Goal: Answer question/provide support: Share knowledge or assist other users

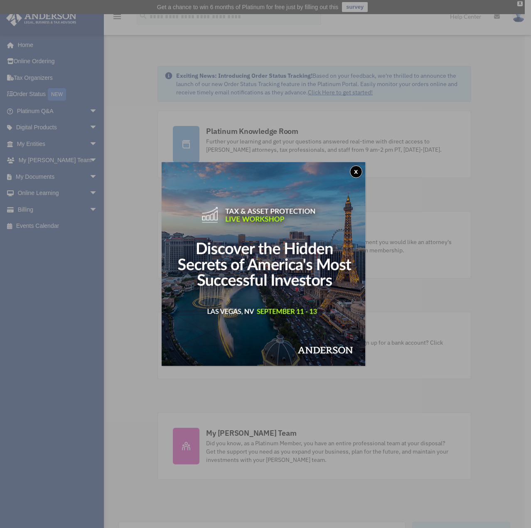
click at [358, 172] on button "x" at bounding box center [356, 171] width 12 height 12
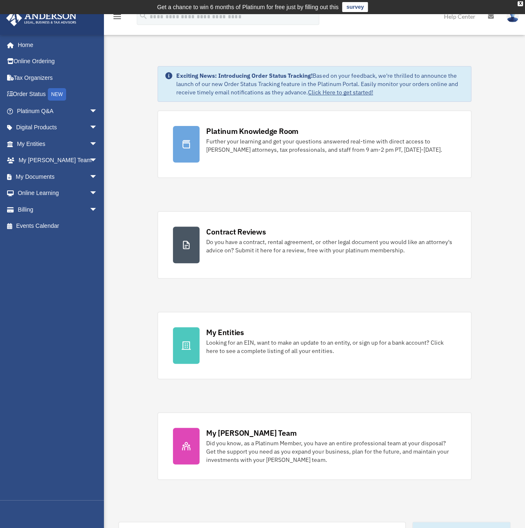
click at [22, 107] on link "Platinum Q&A arrow_drop_down" at bounding box center [58, 111] width 104 height 17
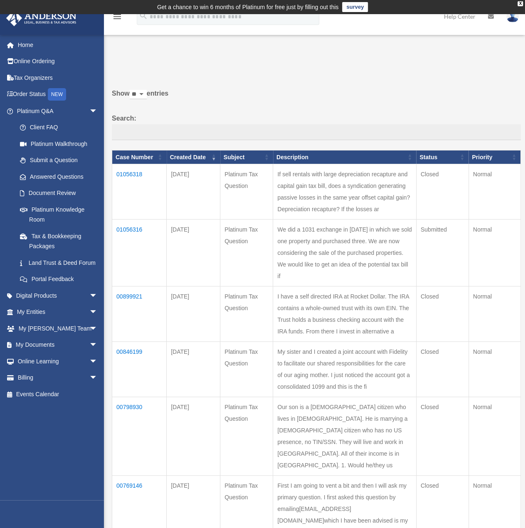
click at [130, 235] on td "01056316" at bounding box center [139, 253] width 54 height 67
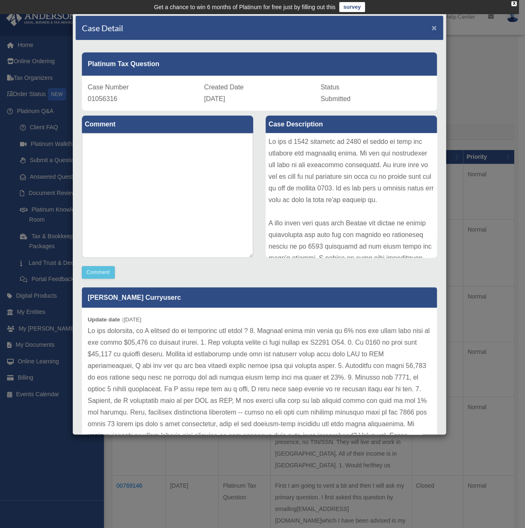
click at [432, 23] on span "×" at bounding box center [434, 28] width 5 height 10
